Goal: Task Accomplishment & Management: Manage account settings

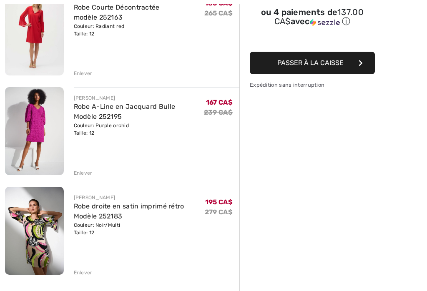
click at [42, 233] on img at bounding box center [34, 231] width 59 height 88
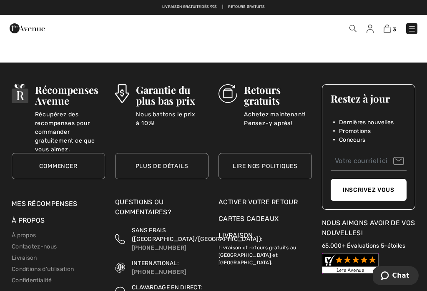
scroll to position [1461, 0]
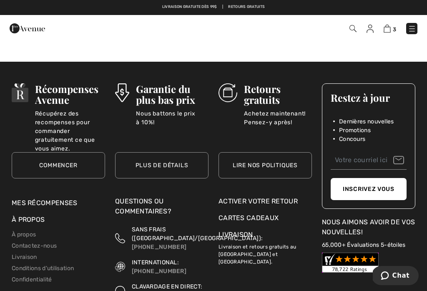
click at [268, 89] on h3 "Retours gratuits" at bounding box center [278, 94] width 68 height 22
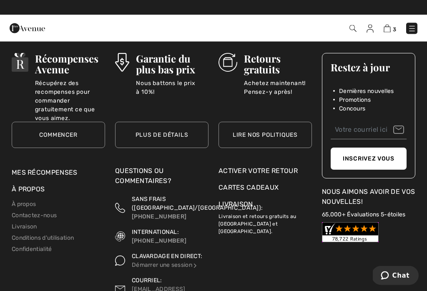
scroll to position [1491, 0]
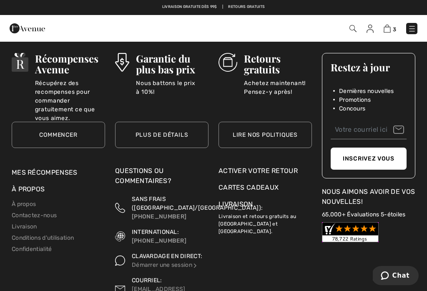
click at [259, 224] on p "Livraison et retours gratuits au [GEOGRAPHIC_DATA] et [GEOGRAPHIC_DATA]." at bounding box center [264, 222] width 93 height 26
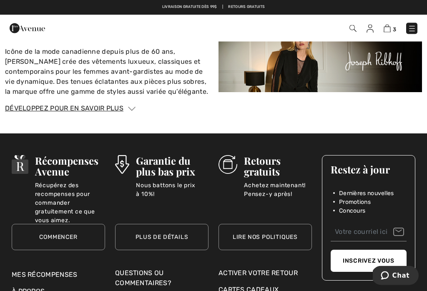
scroll to position [1389, 0]
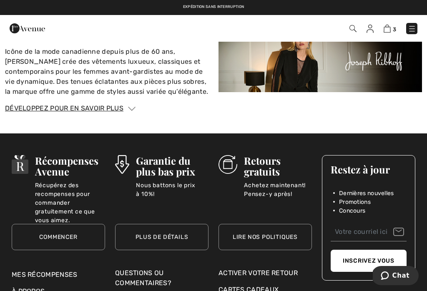
click at [278, 269] on div "Activer votre retour" at bounding box center [264, 273] width 93 height 10
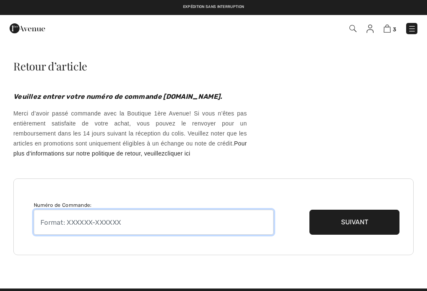
click at [103, 235] on input "text" at bounding box center [154, 222] width 240 height 25
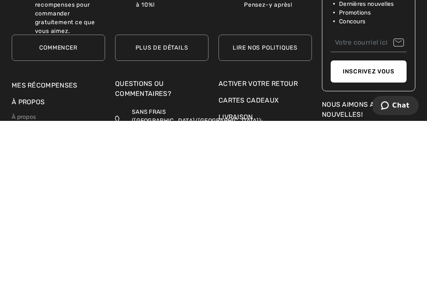
click at [62, 58] on input "text" at bounding box center [154, 47] width 240 height 25
paste input "250811-1382490"
type input "250811-1382490"
click at [355, 59] on button "Suivant" at bounding box center [354, 47] width 90 height 25
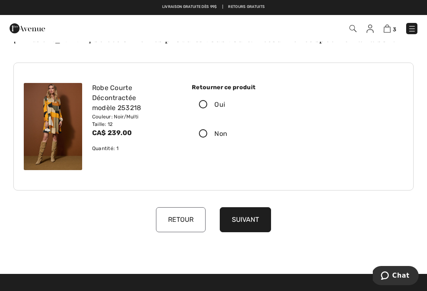
scroll to position [29, 0]
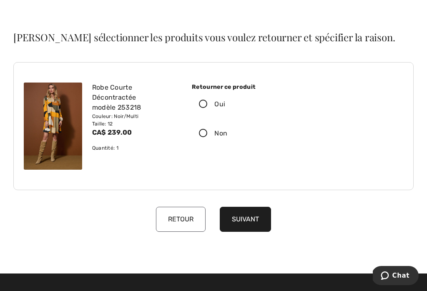
click at [202, 105] on icon at bounding box center [203, 104] width 22 height 9
click at [225, 105] on input "Oui" at bounding box center [227, 104] width 5 height 25
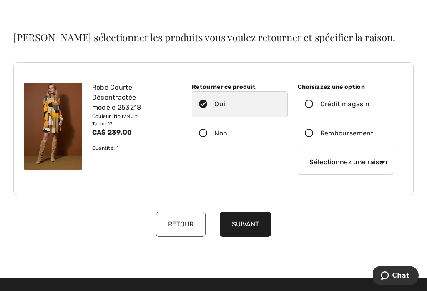
click at [308, 135] on icon at bounding box center [309, 133] width 22 height 9
click at [373, 135] on input "Remboursement" at bounding box center [375, 133] width 5 height 25
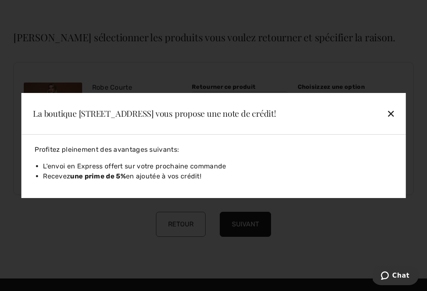
click at [396, 116] on div "✕" at bounding box center [355, 114] width 88 height 18
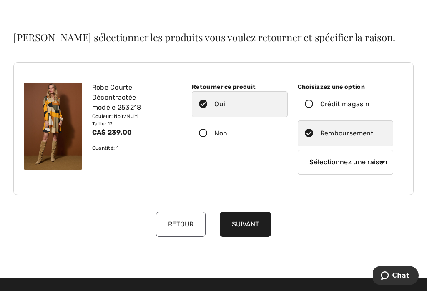
click at [378, 161] on select "Sélectionnez une raison Mauvaise taille/article reçu Ma commande est arrivée tr…" at bounding box center [345, 162] width 95 height 25
select select "4"
click at [253, 213] on button "Suivant" at bounding box center [245, 224] width 51 height 25
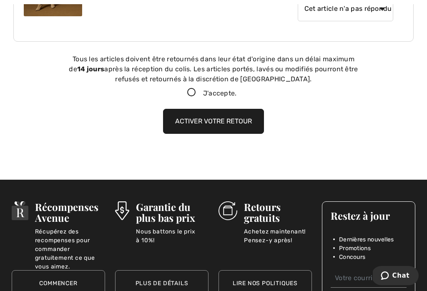
scroll to position [186, 0]
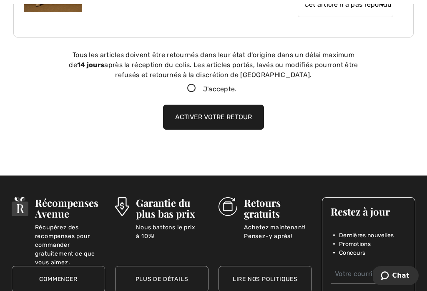
click at [193, 88] on icon at bounding box center [191, 88] width 22 height 9
click at [237, 88] on input "J'accepte." at bounding box center [239, 88] width 5 height 5
checkbox input "true"
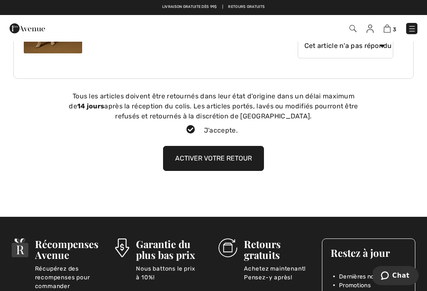
scroll to position [139, 0]
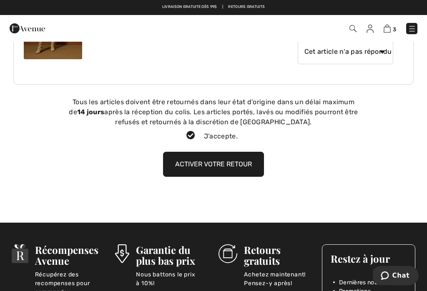
click at [240, 162] on button "Activer votre retour" at bounding box center [213, 164] width 101 height 25
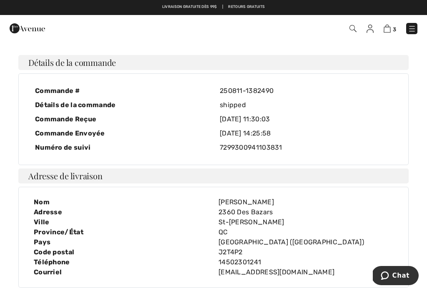
scroll to position [0, 0]
